Goal: Information Seeking & Learning: Learn about a topic

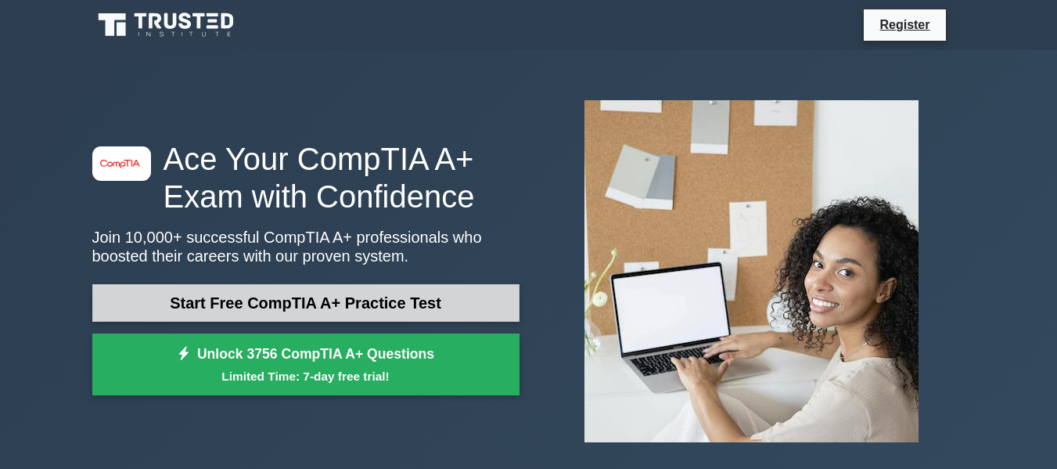
click at [350, 307] on link "Start Free CompTIA A+ Practice Test" at bounding box center [305, 303] width 427 height 38
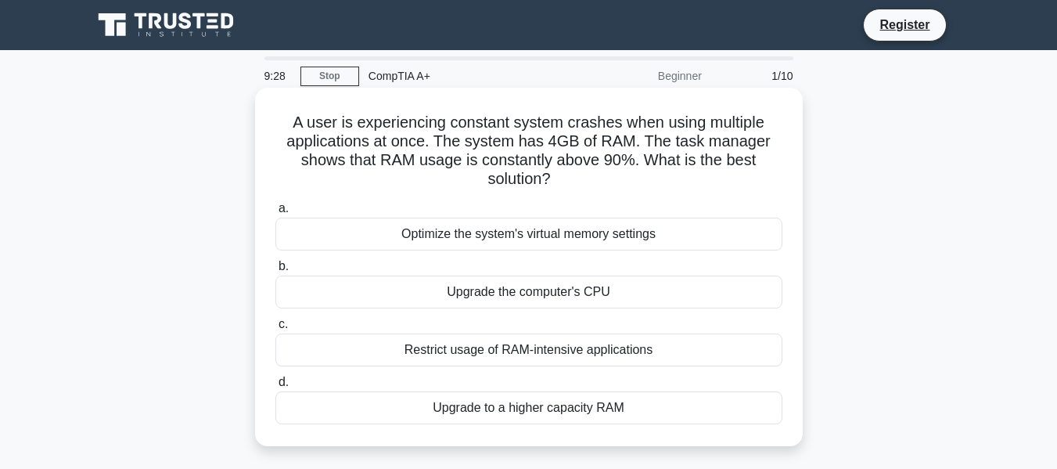
click at [596, 405] on div "Upgrade to a higher capacity RAM" at bounding box center [528, 407] width 507 height 33
click at [275, 387] on input "d. Upgrade to a higher capacity RAM" at bounding box center [275, 382] width 0 height 10
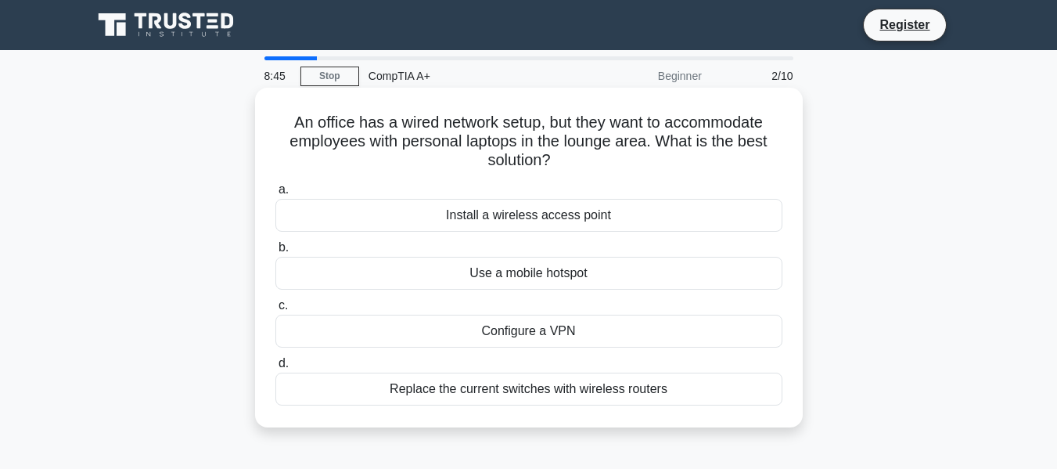
click at [548, 395] on div "Replace the current switches with wireless routers" at bounding box center [528, 388] width 507 height 33
click at [275, 368] on input "d. Replace the current switches with wireless routers" at bounding box center [275, 363] width 0 height 10
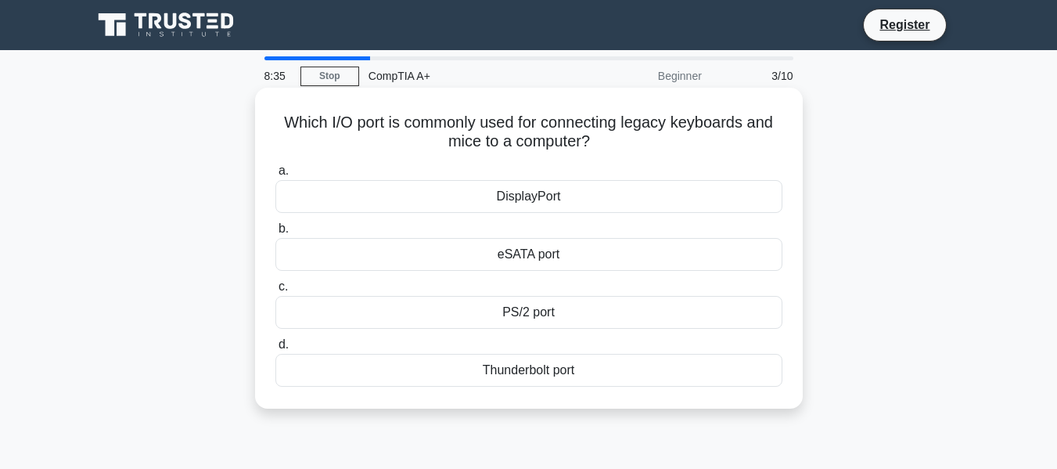
click at [562, 315] on div "PS/2 port" at bounding box center [528, 312] width 507 height 33
click at [275, 292] on input "c. PS/2 port" at bounding box center [275, 287] width 0 height 10
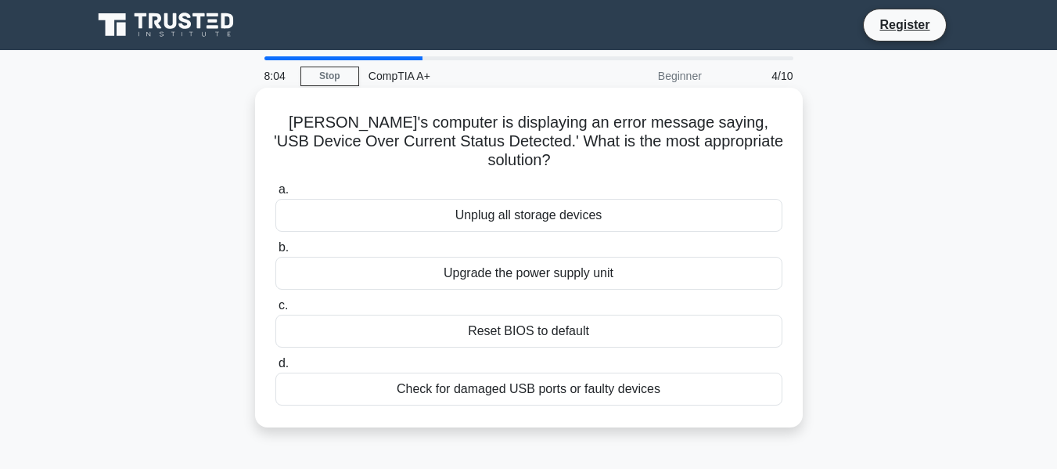
click at [601, 372] on div "Check for damaged USB ports or faulty devices" at bounding box center [528, 388] width 507 height 33
click at [275, 368] on input "d. Check for damaged USB ports or faulty devices" at bounding box center [275, 363] width 0 height 10
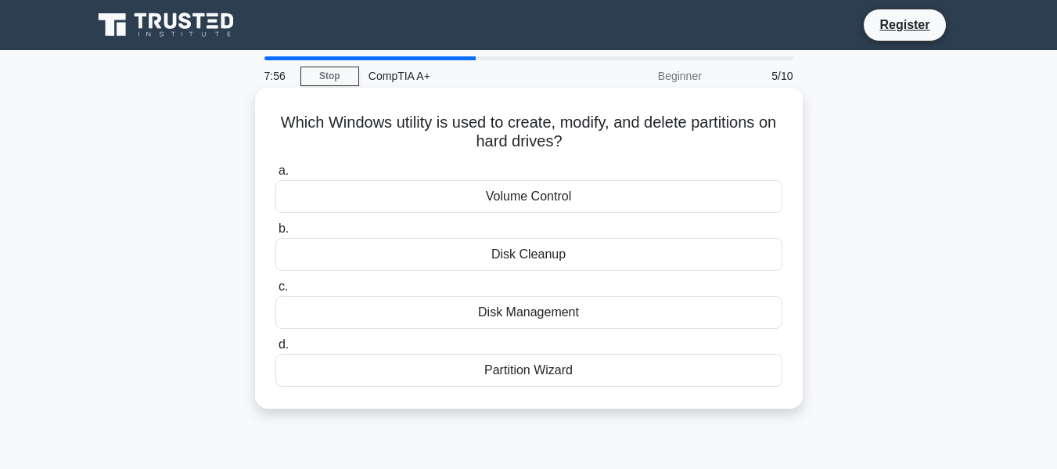
click at [624, 310] on div "Disk Management" at bounding box center [528, 312] width 507 height 33
click at [275, 292] on input "c. Disk Management" at bounding box center [275, 287] width 0 height 10
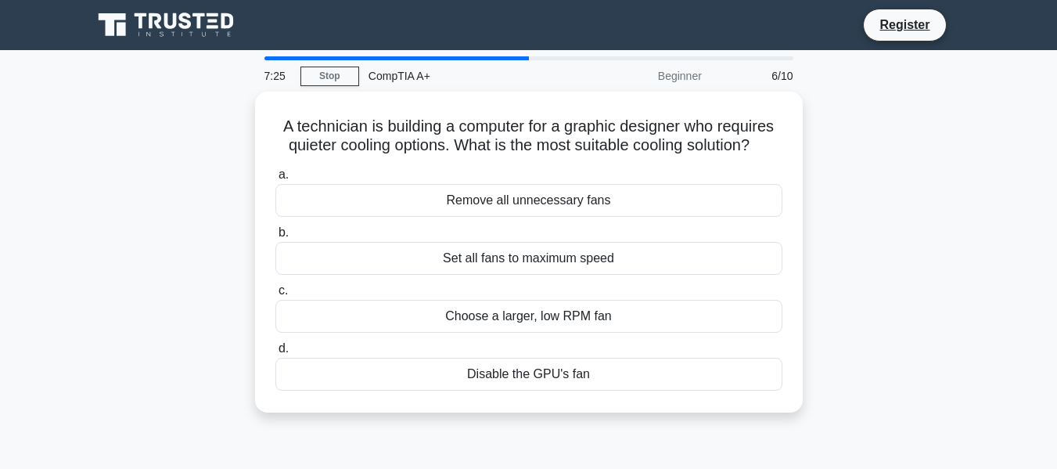
click at [623, 310] on div "Choose a larger, low RPM fan" at bounding box center [528, 316] width 507 height 33
click at [275, 296] on input "c. Choose a larger, low RPM fan" at bounding box center [275, 291] width 0 height 10
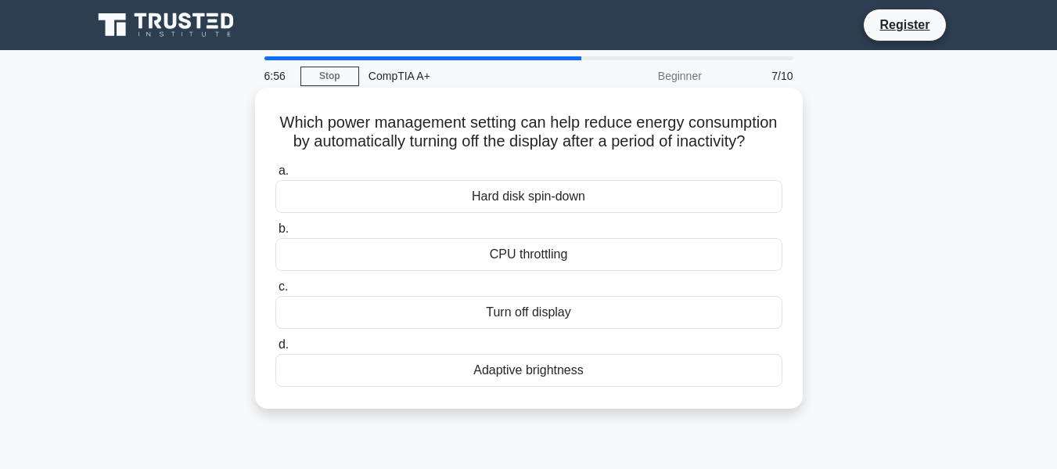
click at [541, 329] on div "Turn off display" at bounding box center [528, 312] width 507 height 33
click at [275, 292] on input "c. Turn off display" at bounding box center [275, 287] width 0 height 10
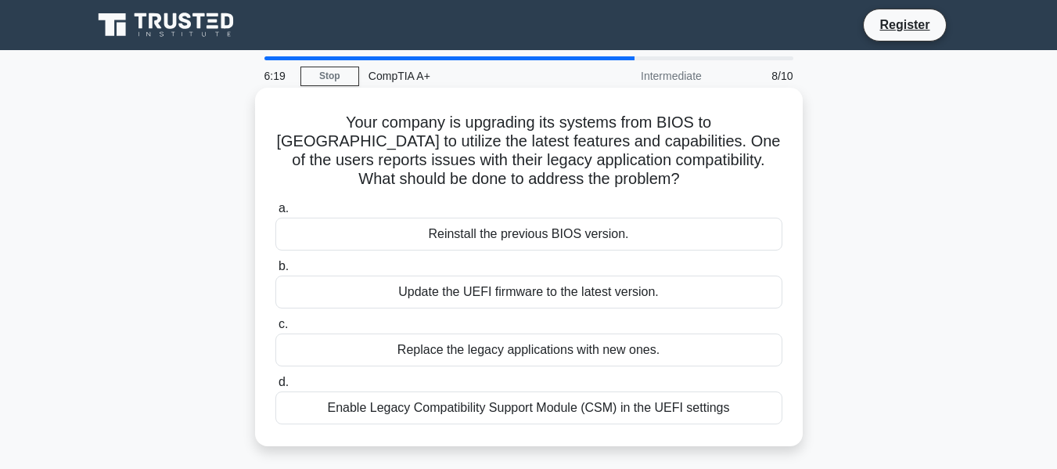
click at [659, 405] on div "Enable Legacy Compatibility Support Module (CSM) in the UEFI settings" at bounding box center [528, 407] width 507 height 33
click at [275, 387] on input "d. Enable Legacy Compatibility Support Module (CSM) in the UEFI settings" at bounding box center [275, 382] width 0 height 10
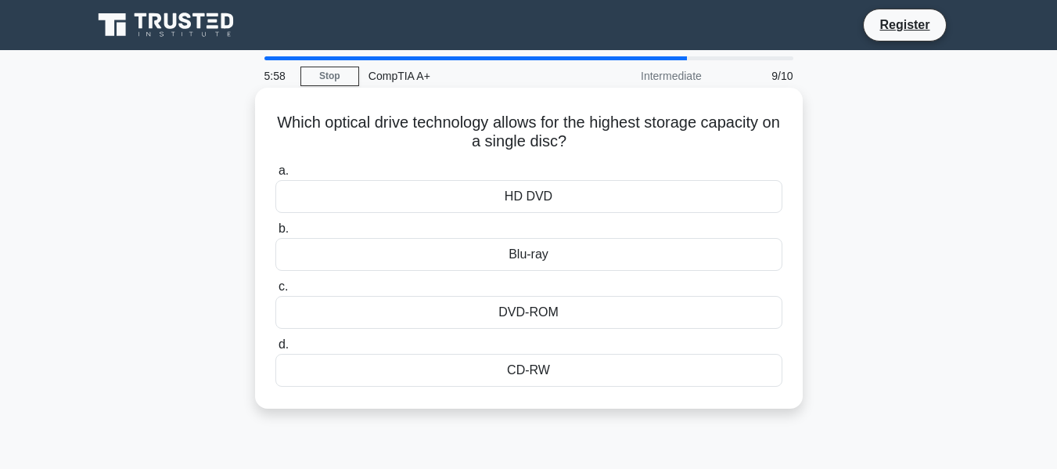
click at [595, 255] on div "Blu-ray" at bounding box center [528, 254] width 507 height 33
click at [275, 234] on input "b. Blu-ray" at bounding box center [275, 229] width 0 height 10
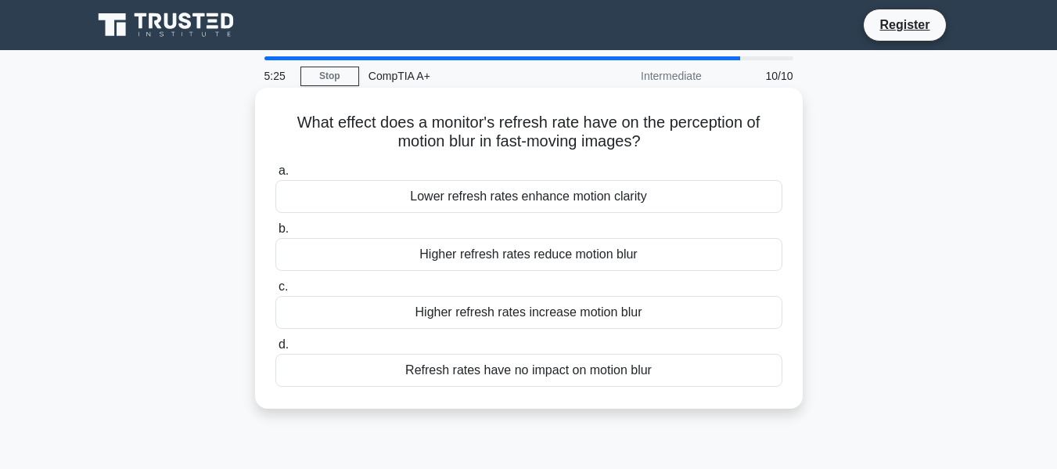
click at [658, 252] on div "Higher refresh rates reduce motion blur" at bounding box center [528, 254] width 507 height 33
click at [275, 234] on input "b. Higher refresh rates reduce motion blur" at bounding box center [275, 229] width 0 height 10
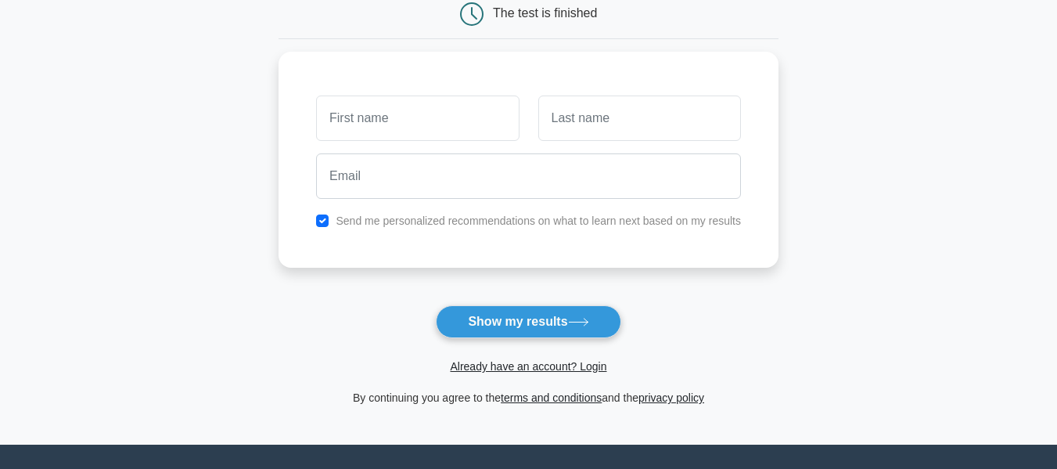
scroll to position [156, 0]
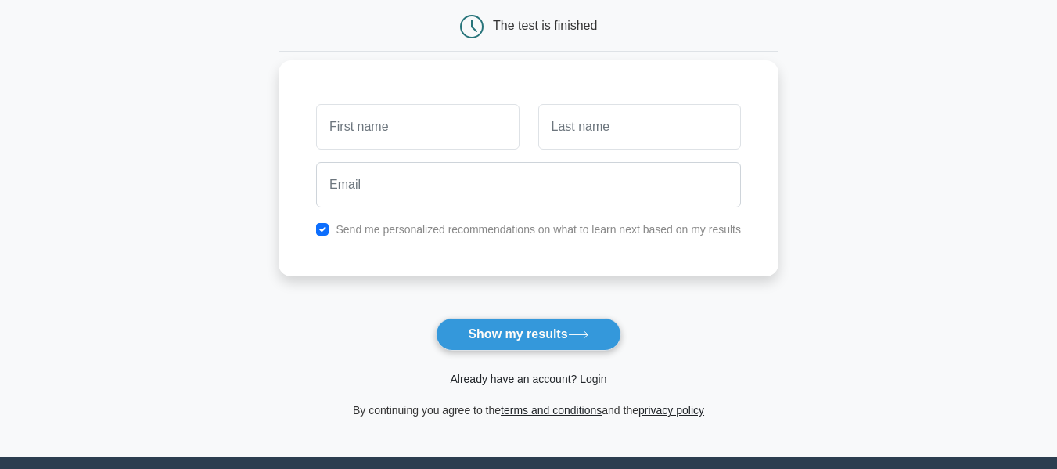
type input "o"
type input "Collin"
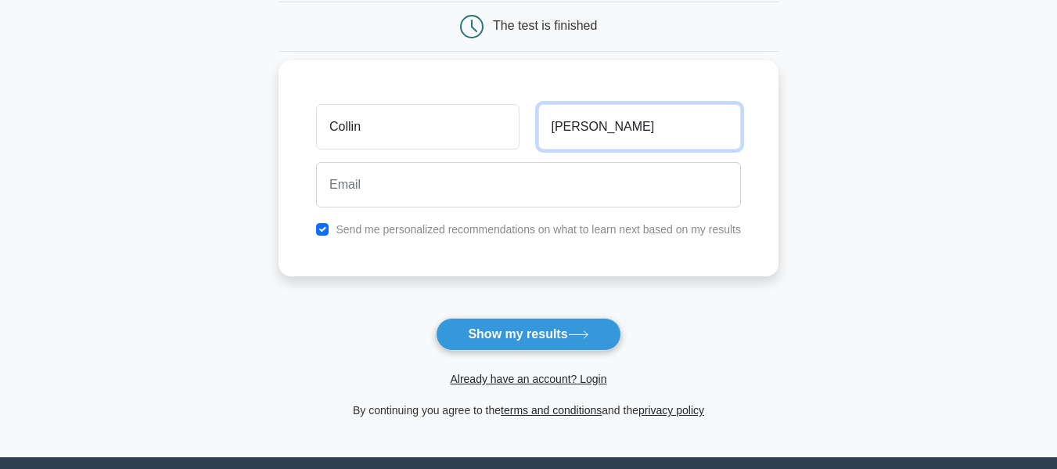
type input "Fernandes"
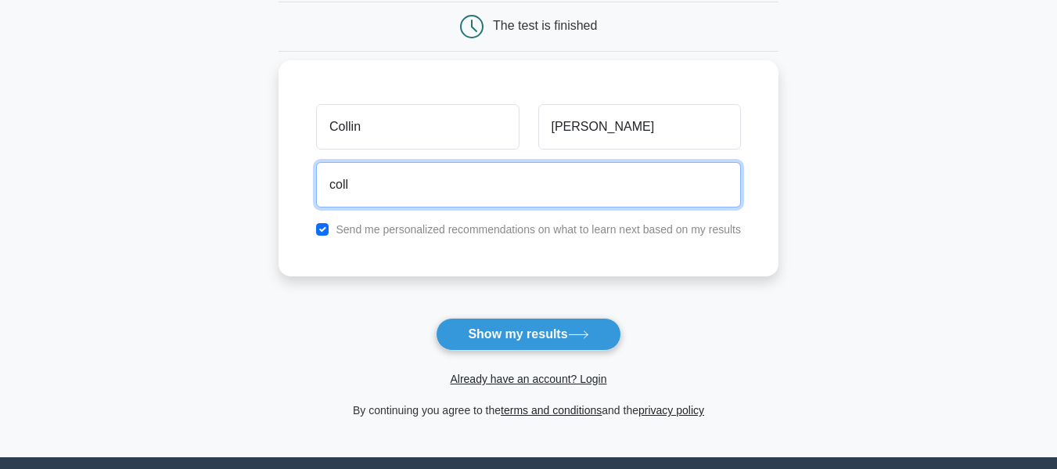
type input "collin.techy@gmail.com"
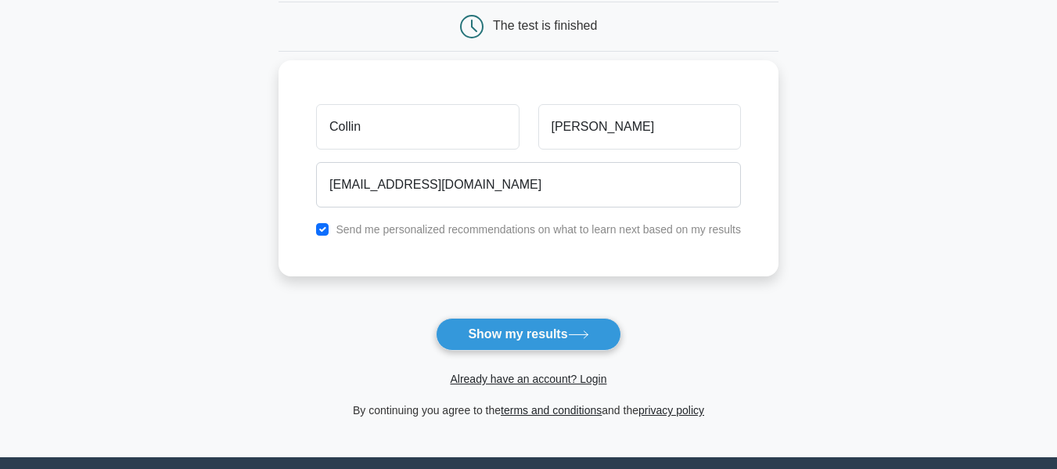
click at [340, 232] on label "Send me personalized recommendations on what to learn next based on my results" at bounding box center [538, 229] width 405 height 13
click at [320, 228] on input "checkbox" at bounding box center [322, 229] width 13 height 13
checkbox input "false"
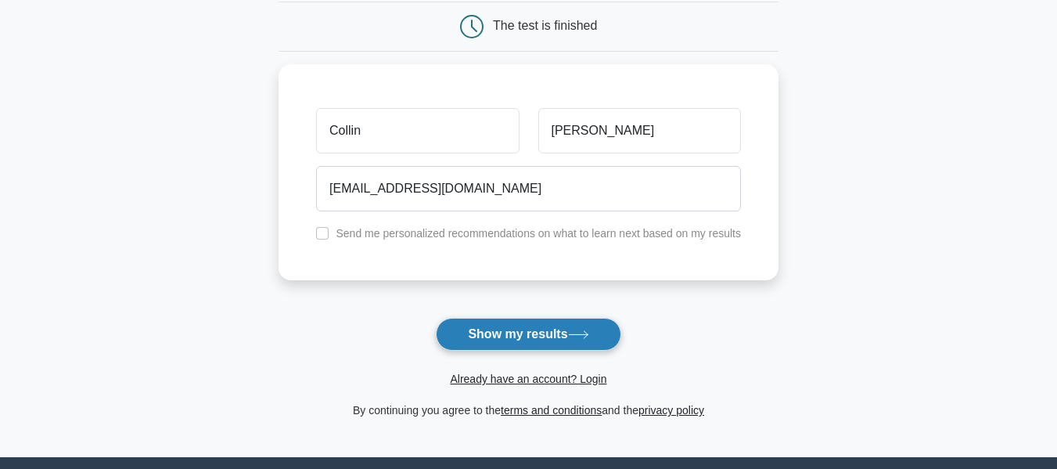
click at [570, 332] on button "Show my results" at bounding box center [528, 334] width 185 height 33
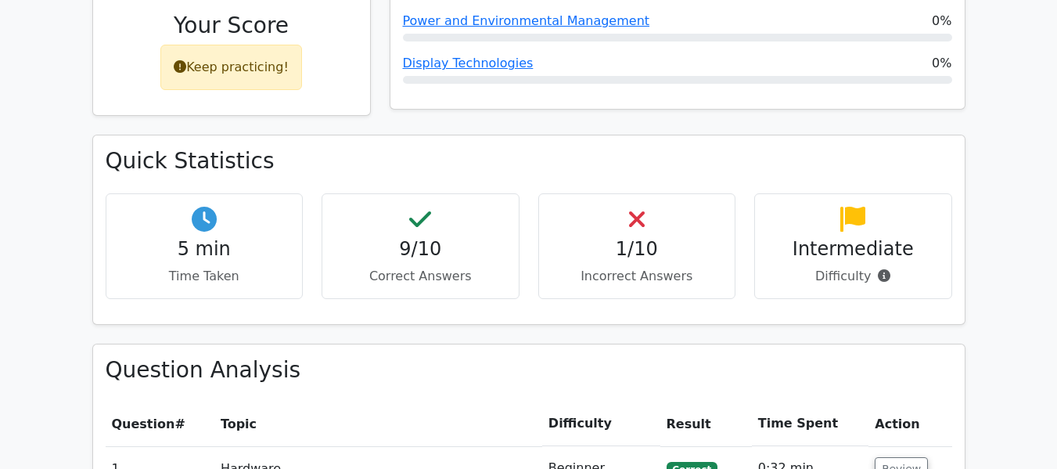
scroll to position [753, 0]
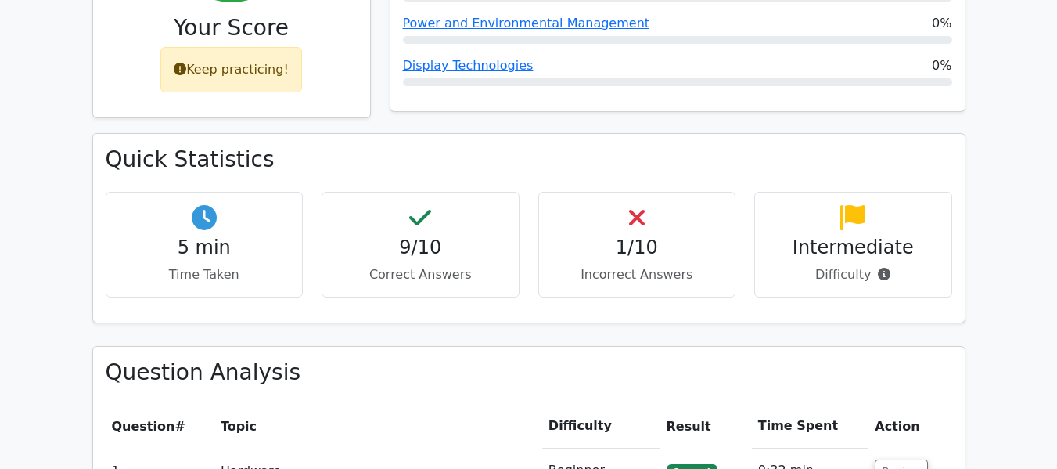
click at [629, 236] on h4 "1/10" at bounding box center [637, 247] width 171 height 23
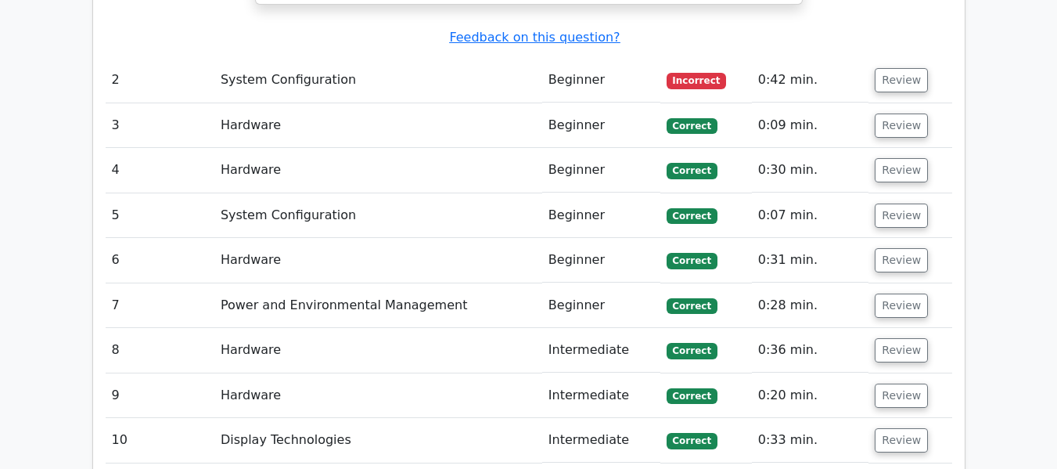
scroll to position [1770, 0]
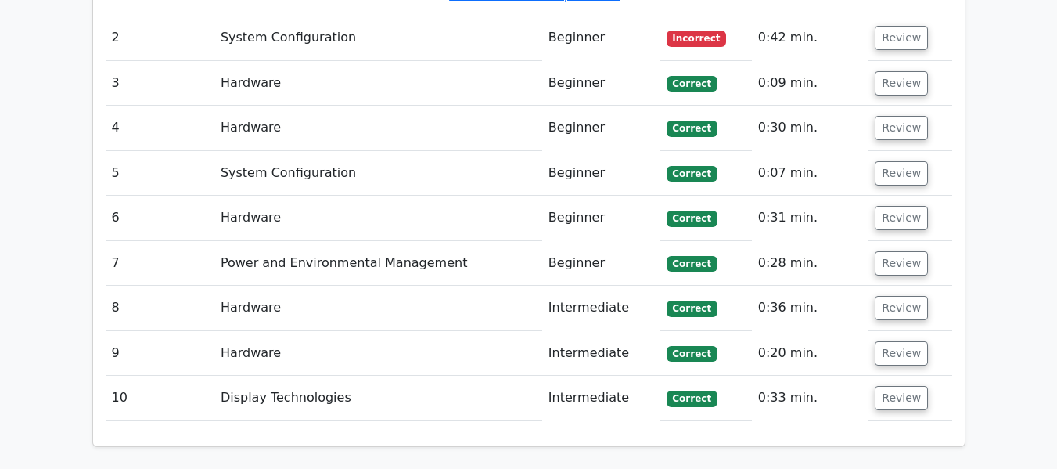
click at [595, 376] on td "Intermediate" at bounding box center [601, 398] width 118 height 45
click at [899, 386] on button "Review" at bounding box center [901, 398] width 53 height 24
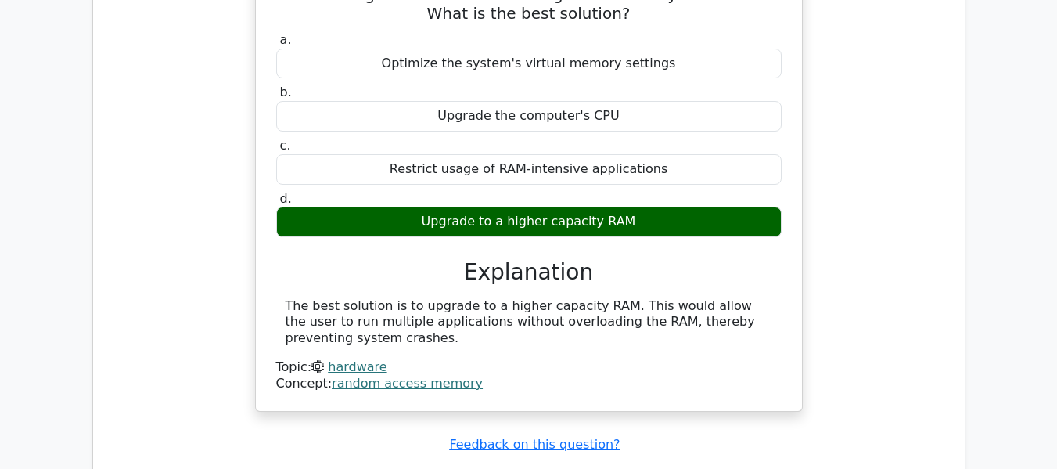
scroll to position [1408, 0]
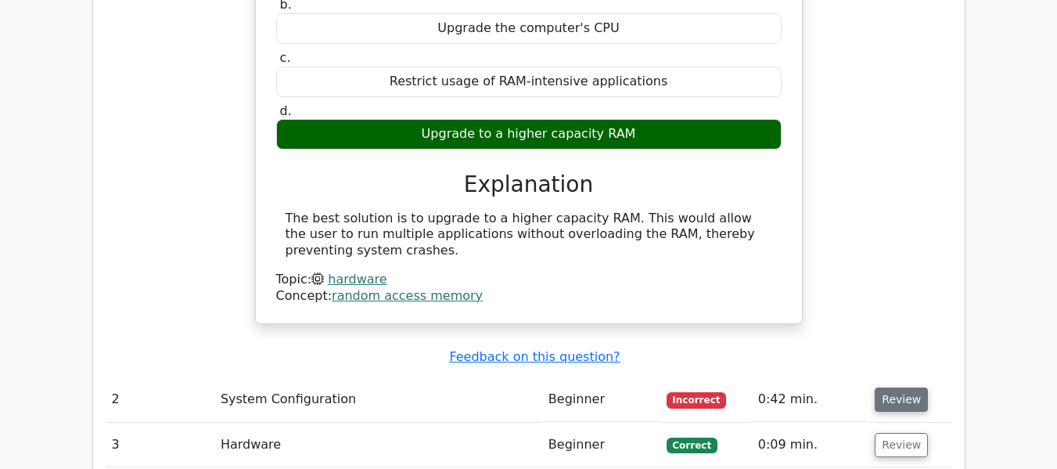
click at [904, 387] on button "Review" at bounding box center [901, 399] width 53 height 24
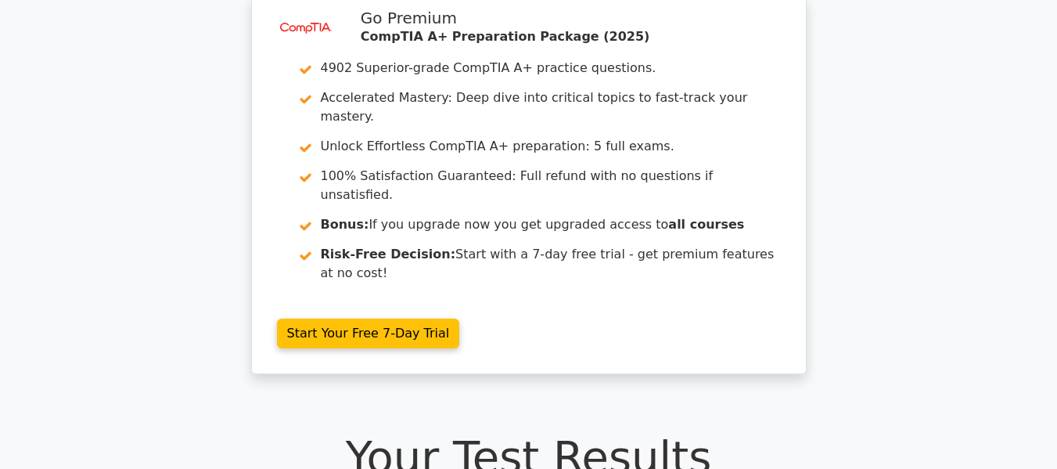
scroll to position [0, 0]
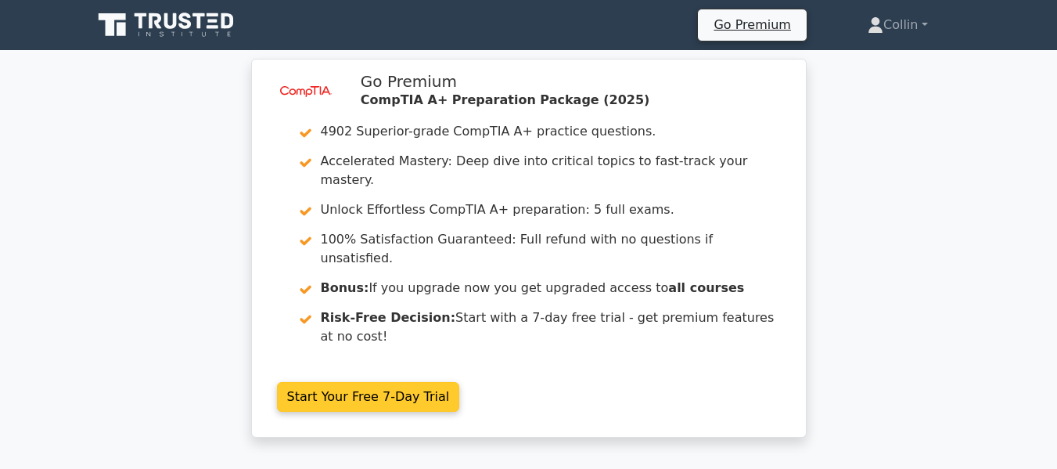
click at [367, 382] on link "Start Your Free 7-Day Trial" at bounding box center [368, 397] width 183 height 30
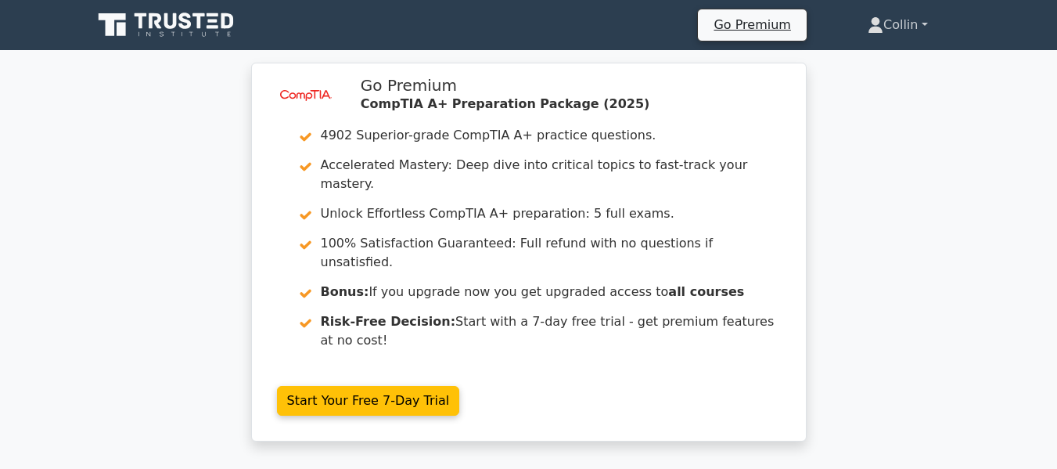
click at [922, 26] on link "Collin" at bounding box center [897, 24] width 135 height 31
click at [871, 86] on link "Settings" at bounding box center [893, 86] width 124 height 25
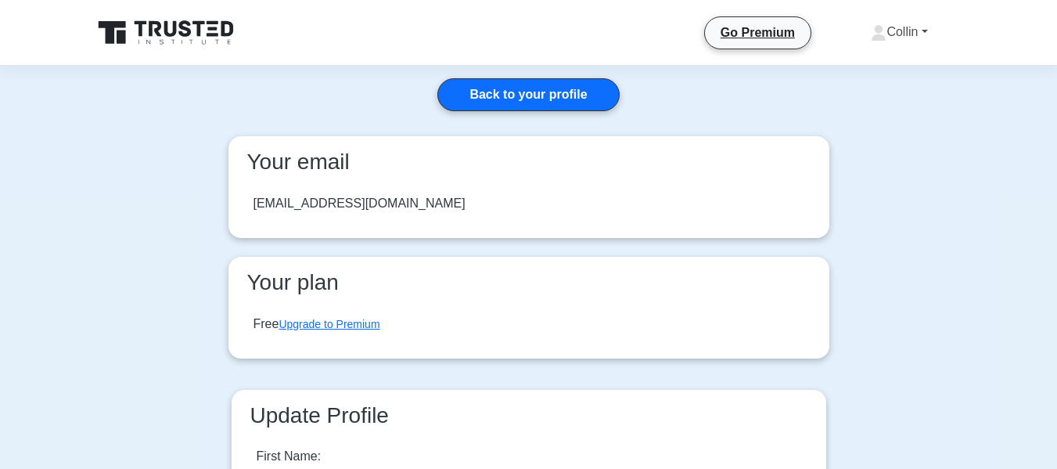
click at [905, 27] on link "Collin" at bounding box center [898, 31] width 131 height 31
click at [885, 68] on link "Profile" at bounding box center [896, 68] width 124 height 25
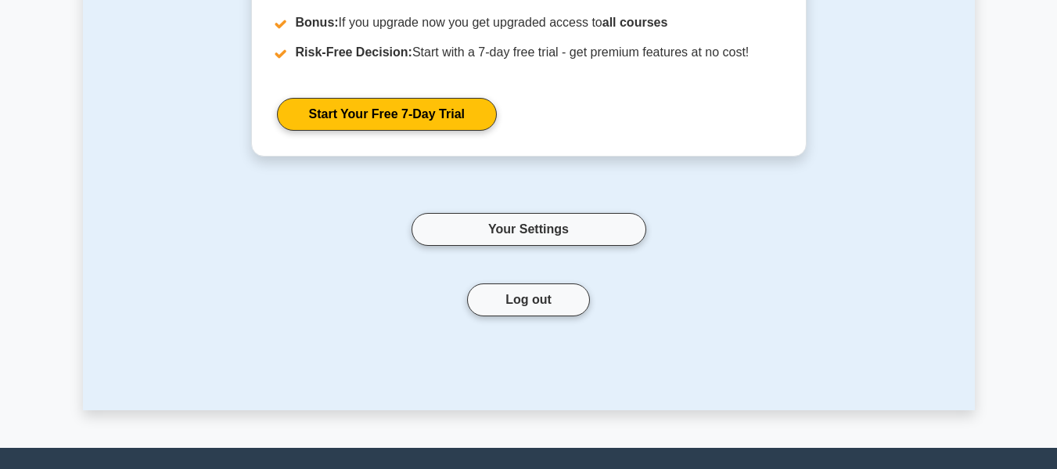
scroll to position [469, 0]
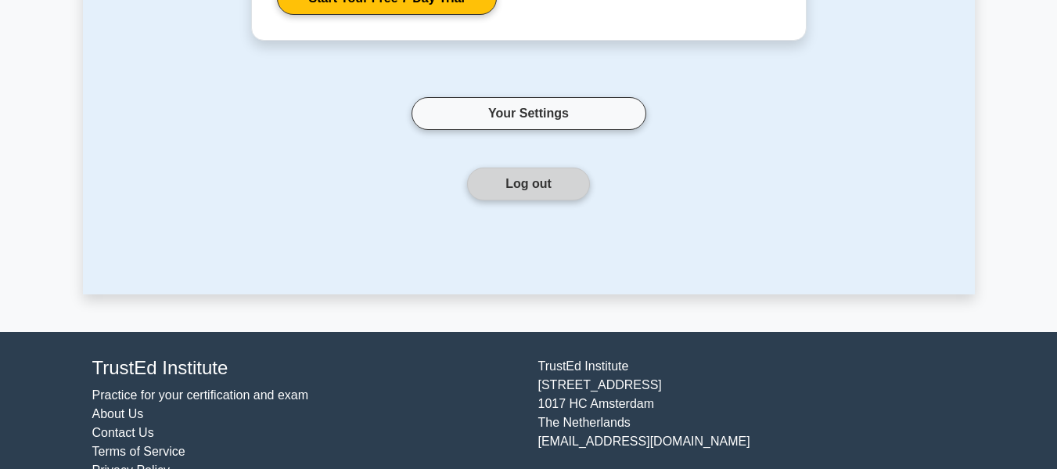
click at [530, 179] on button "Log out" at bounding box center [528, 183] width 123 height 33
